Goal: Information Seeking & Learning: Learn about a topic

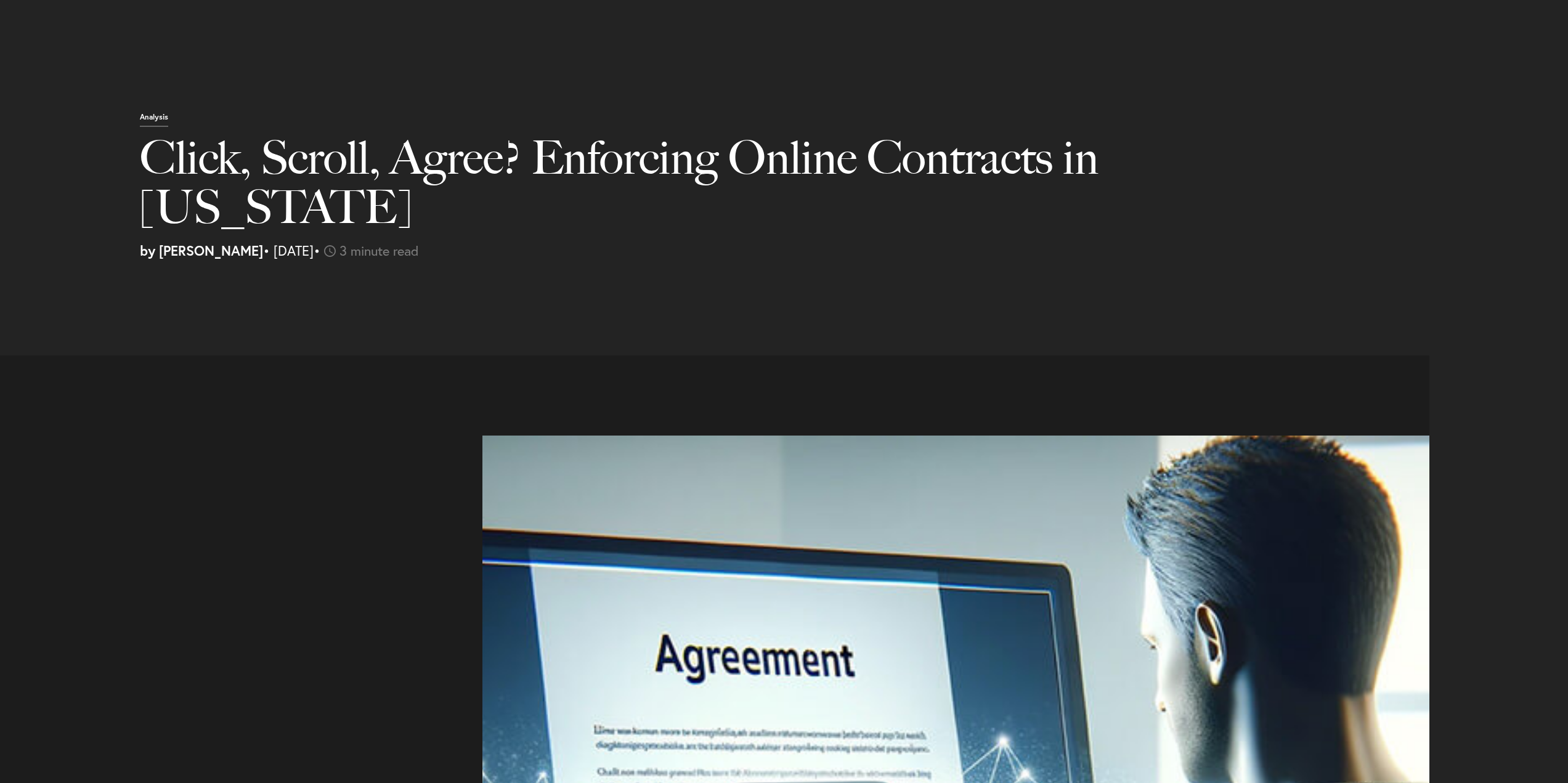
select select "US"
select select "Austin"
select select "Business and Civil Litigation"
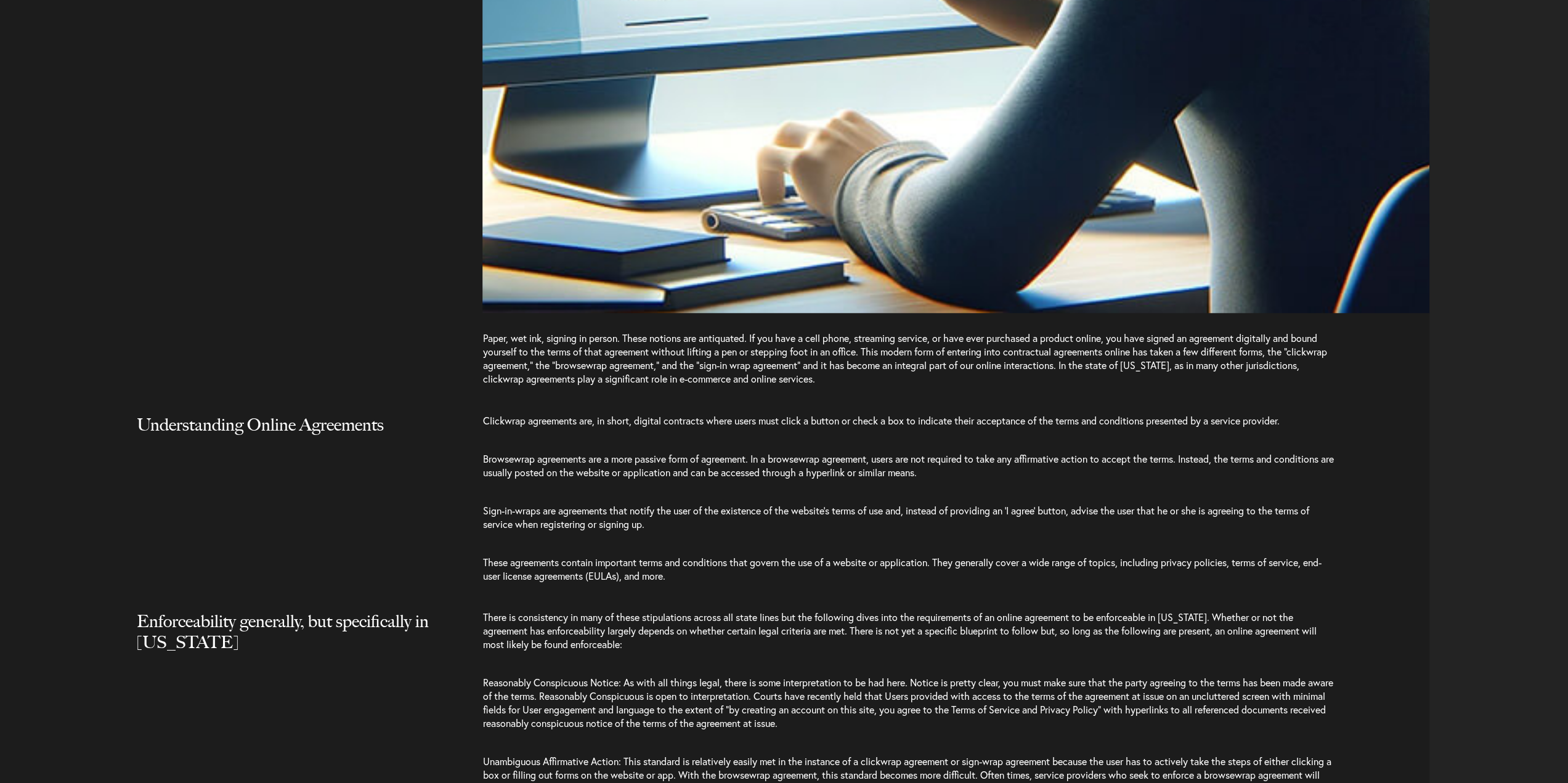
scroll to position [1047, 0]
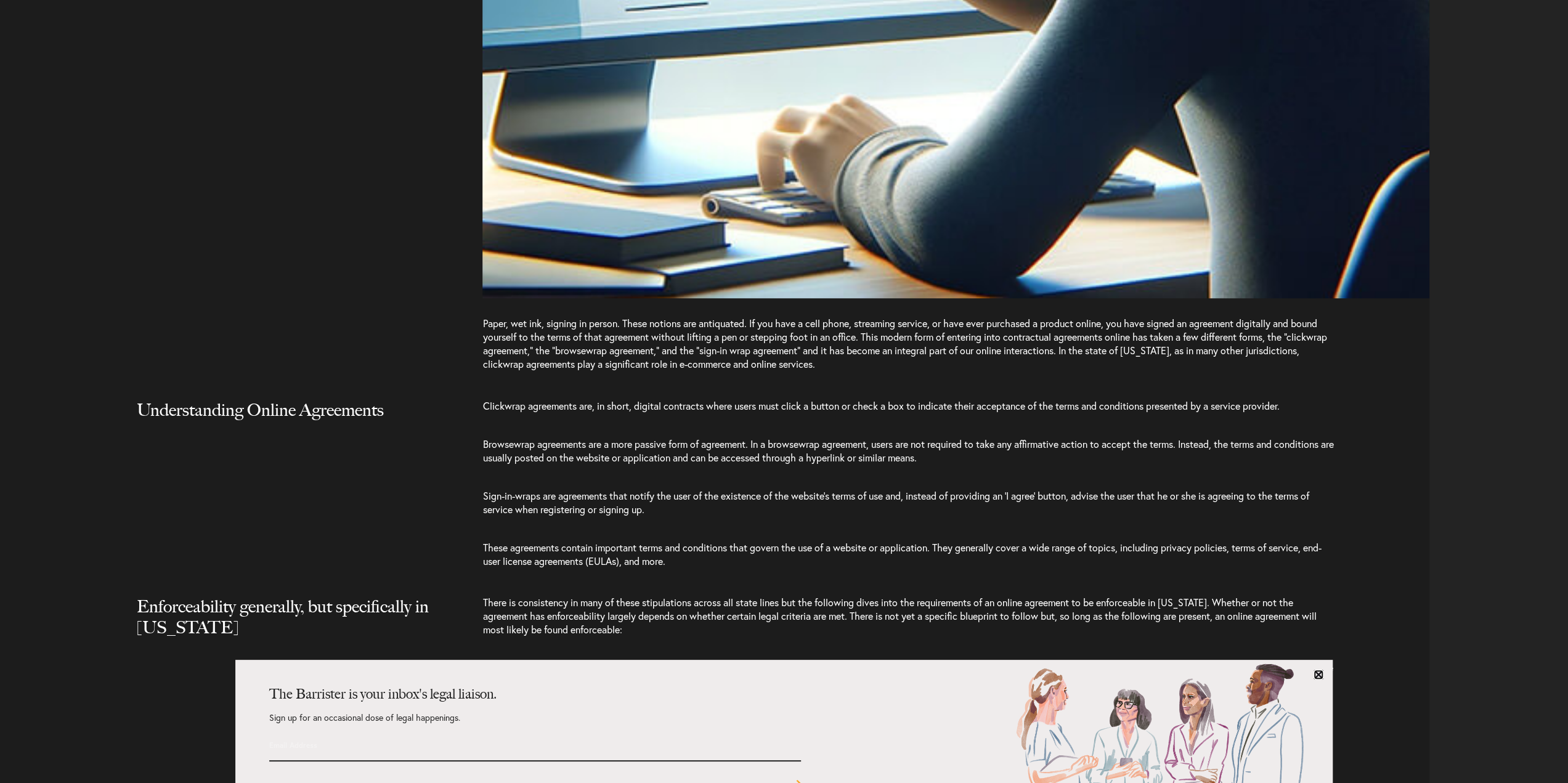
click at [1317, 675] on link at bounding box center [1318, 674] width 10 height 10
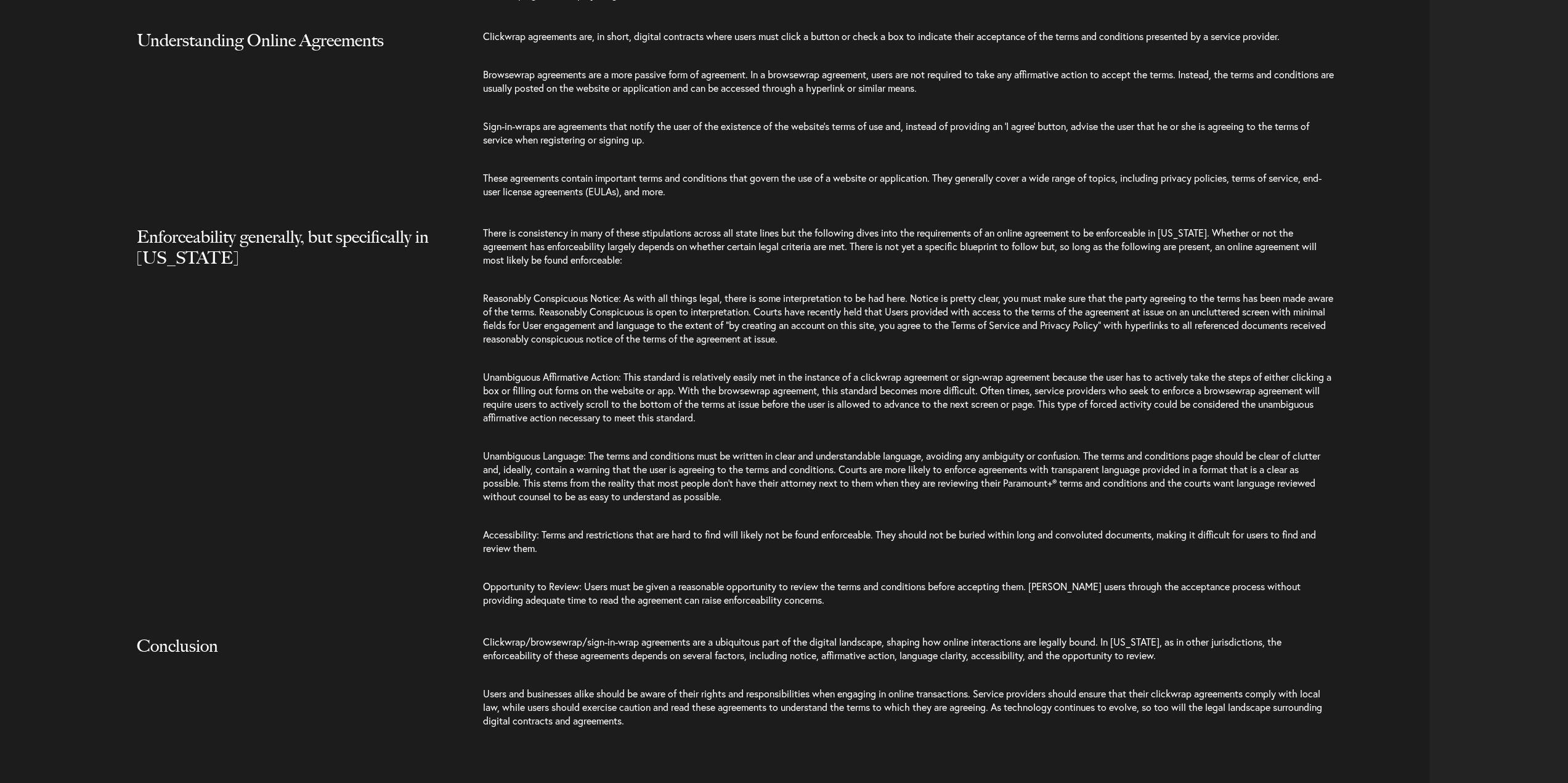
scroll to position [1478, 0]
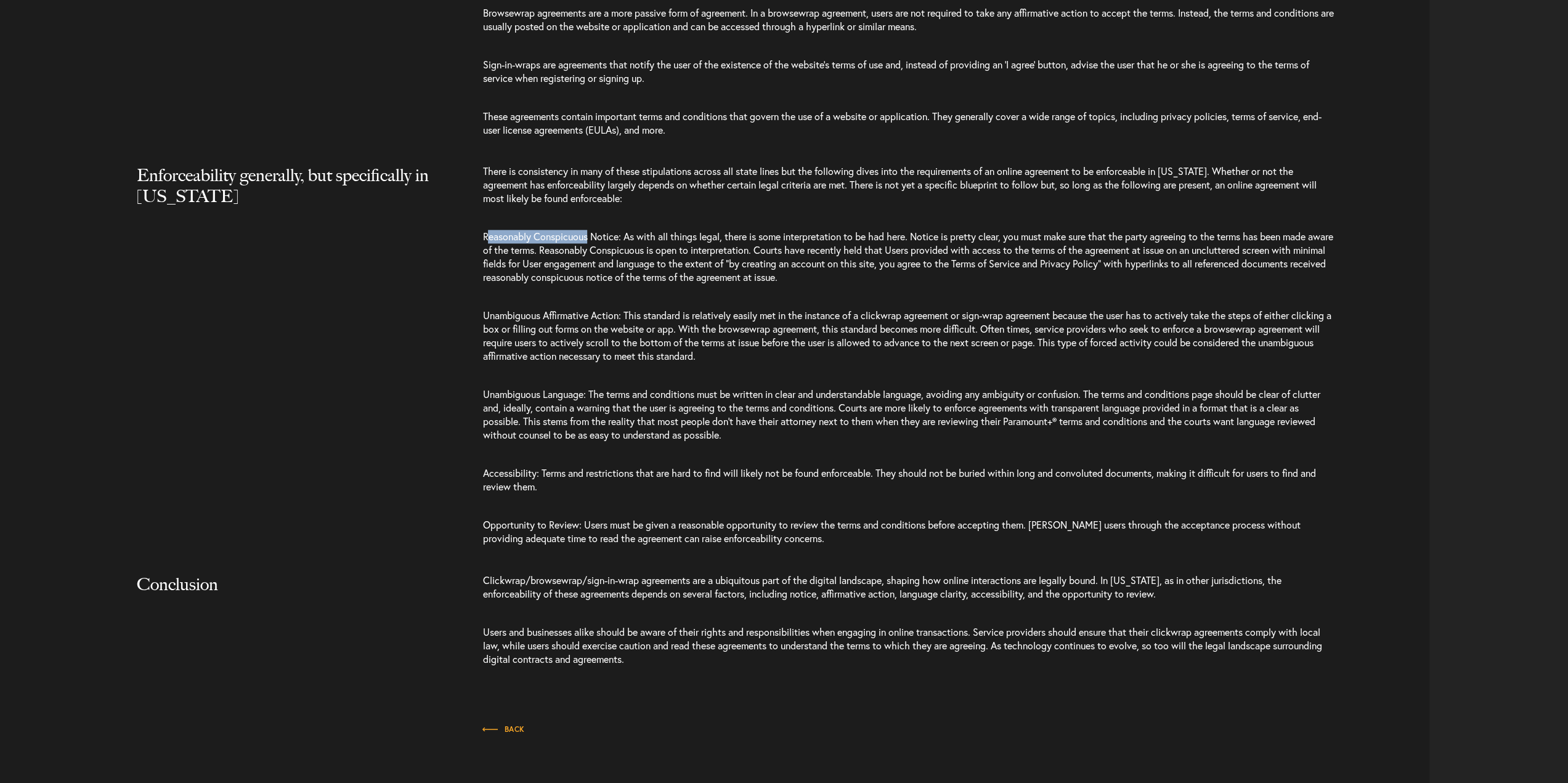
drag, startPoint x: 488, startPoint y: 237, endPoint x: 589, endPoint y: 235, distance: 101.0
click at [589, 235] on span "Reasonably Conspicuous Notice: As with all things legal, there is some interpre…" at bounding box center [907, 256] width 850 height 53
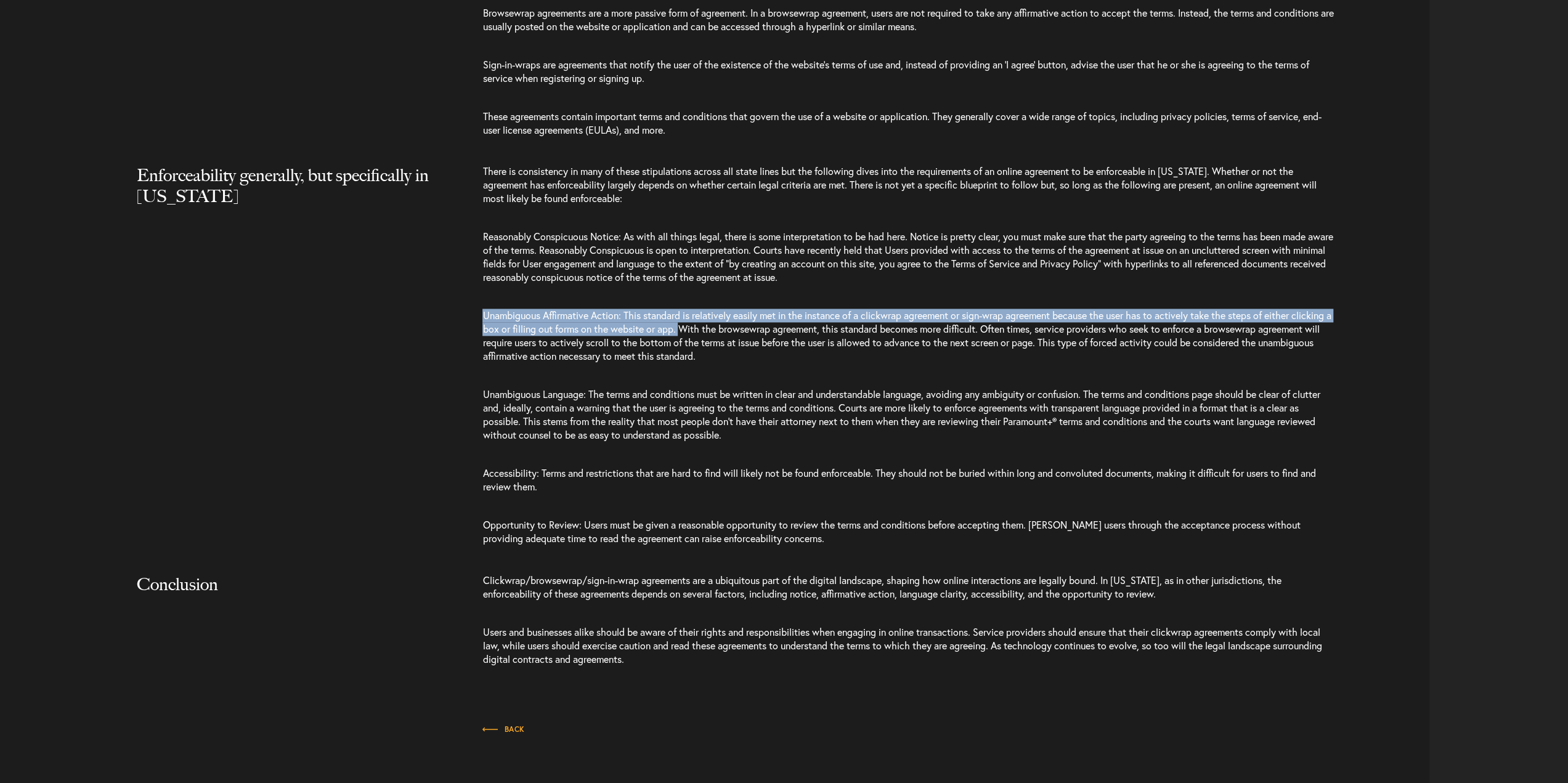
drag, startPoint x: 483, startPoint y: 315, endPoint x: 727, endPoint y: 334, distance: 244.7
click at [727, 334] on span "Unambiguous Affirmative Action: This standard is relatively easily met in the i…" at bounding box center [907, 336] width 848 height 53
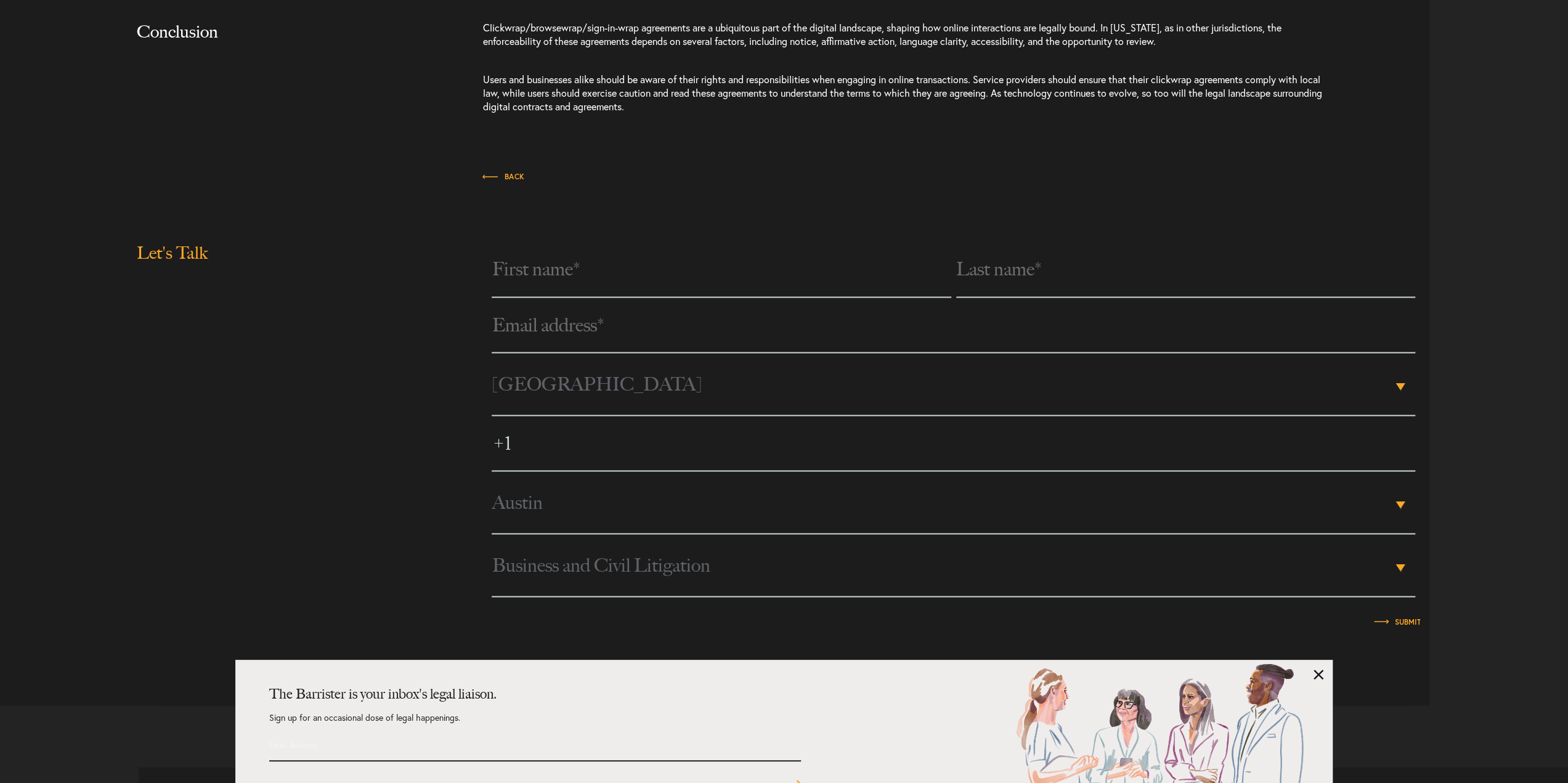
scroll to position [2033, 0]
click at [1319, 675] on link at bounding box center [1318, 674] width 10 height 10
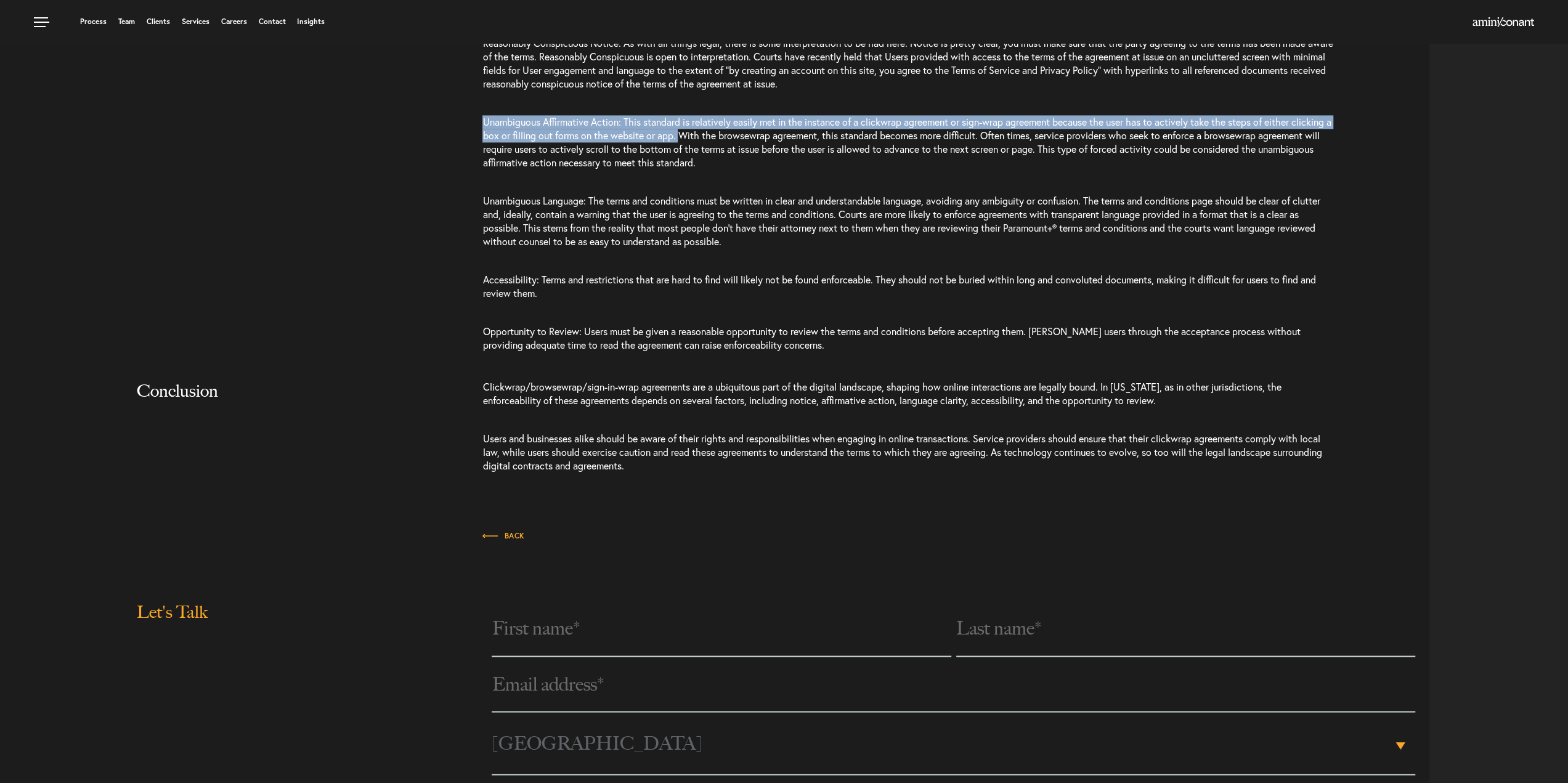
scroll to position [1664, 0]
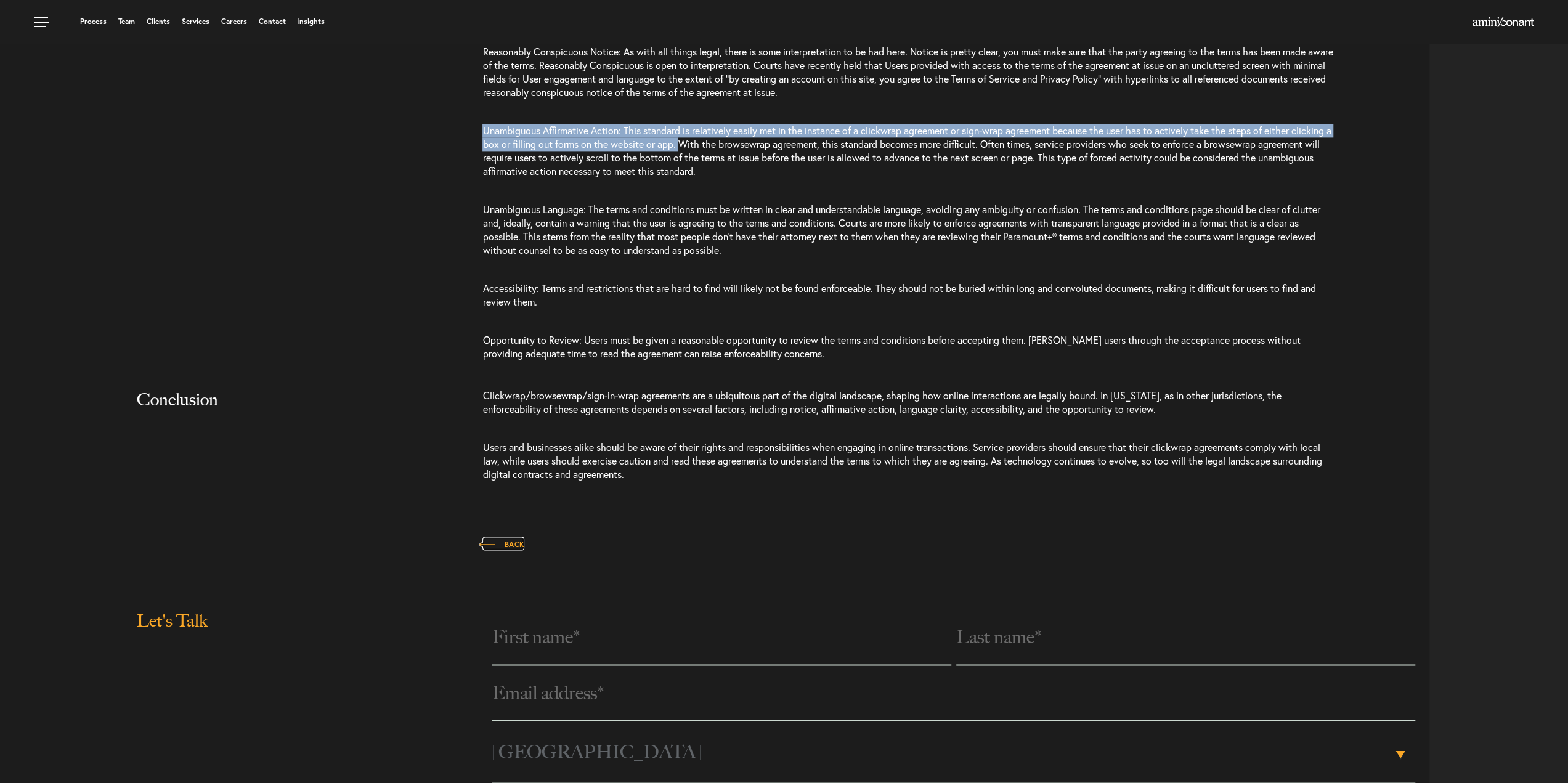
click at [499, 543] on span "Back" at bounding box center [503, 544] width 42 height 7
